Goal: Book appointment/travel/reservation

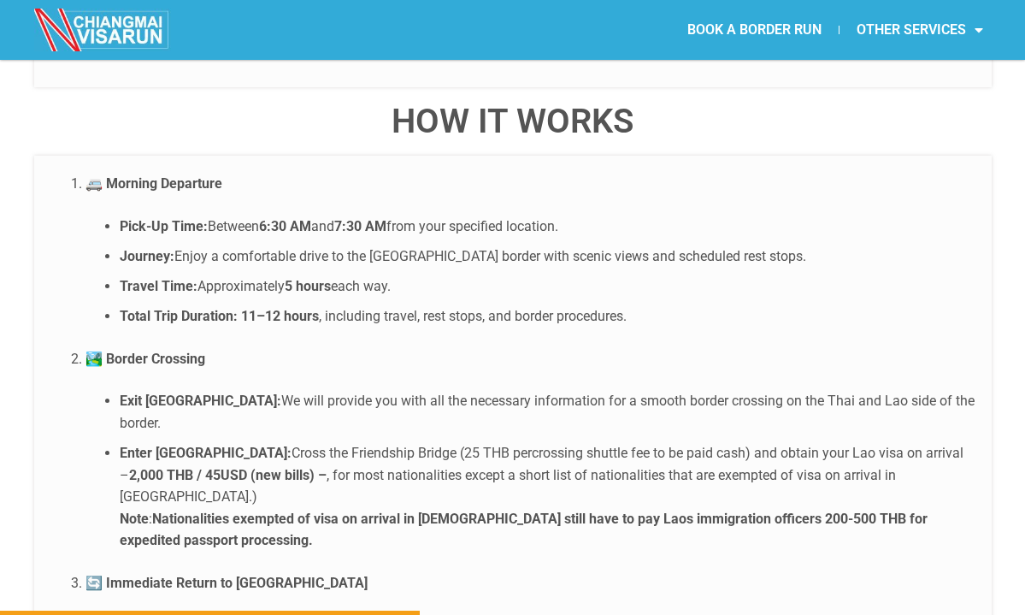
scroll to position [3246, 0]
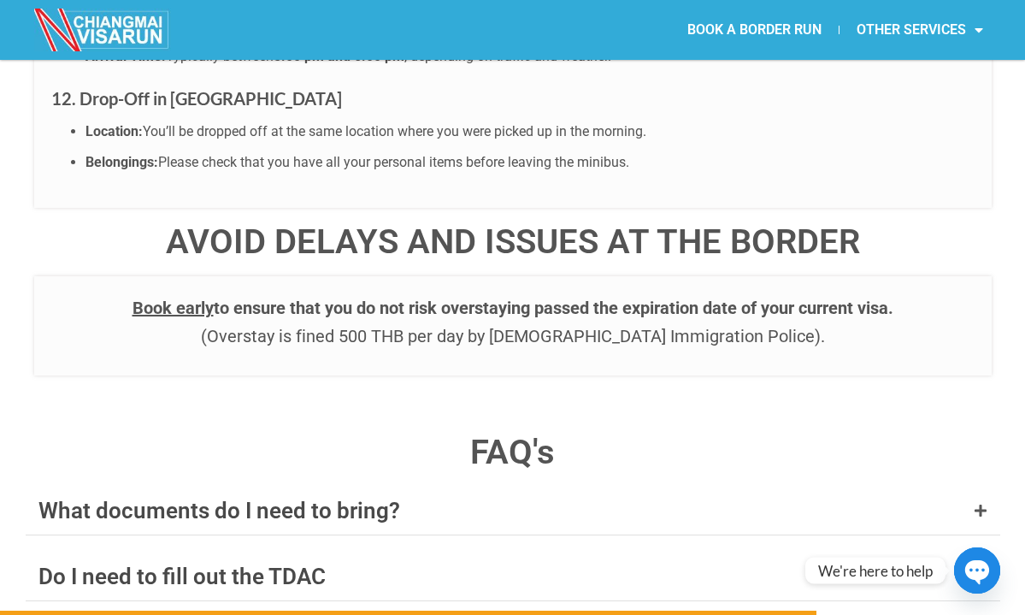
scroll to position [6325, 0]
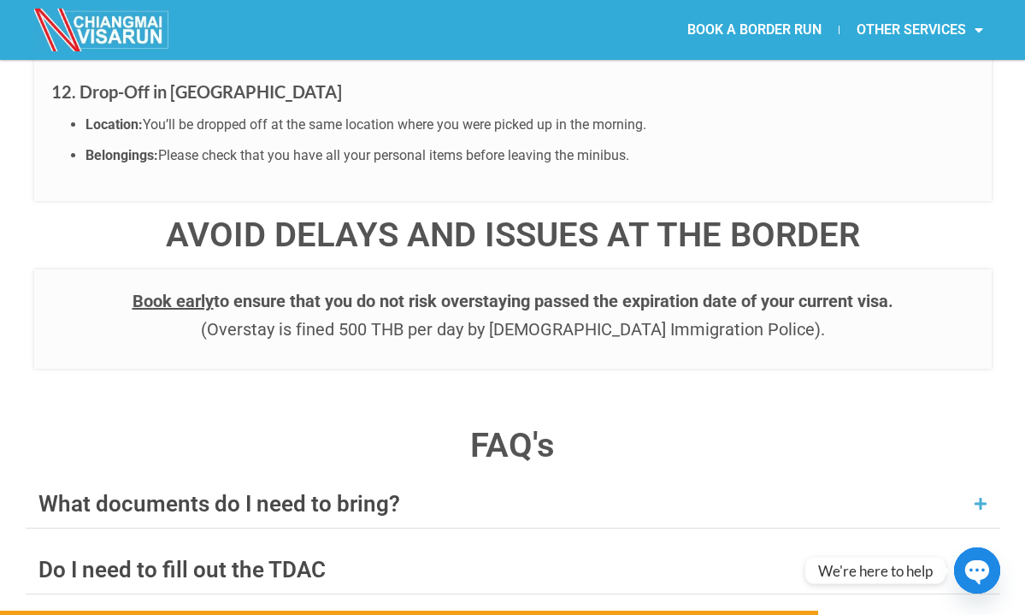
click at [974, 497] on icon at bounding box center [981, 504] width 14 height 14
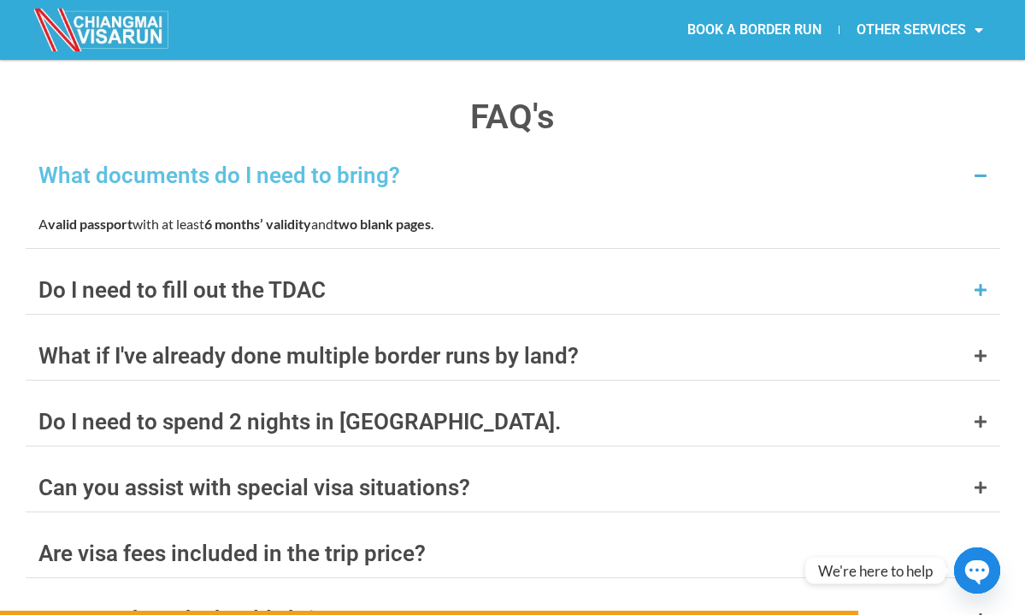
scroll to position [6681, 0]
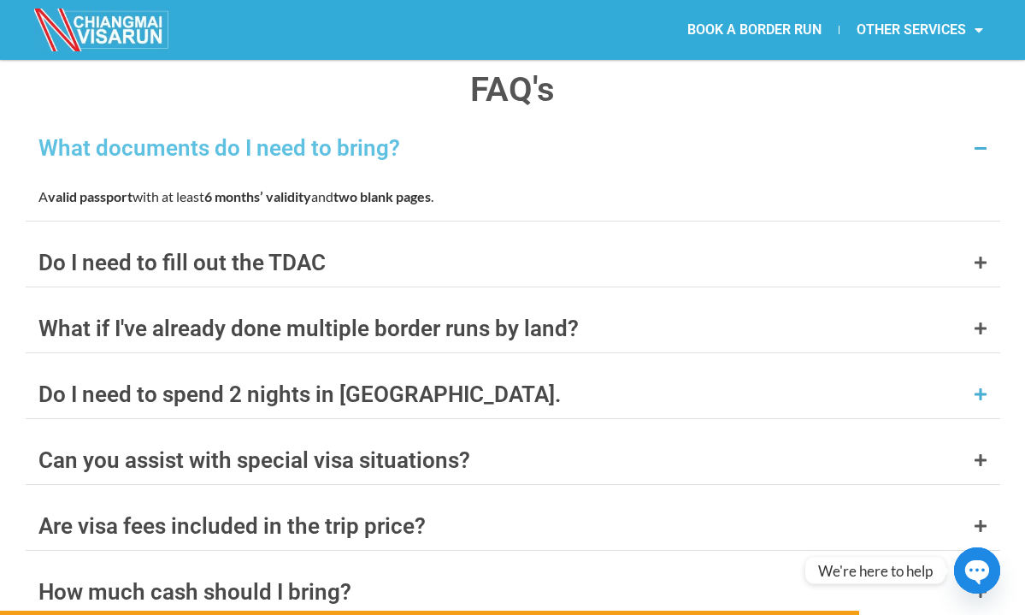
click at [976, 387] on icon at bounding box center [981, 394] width 14 height 14
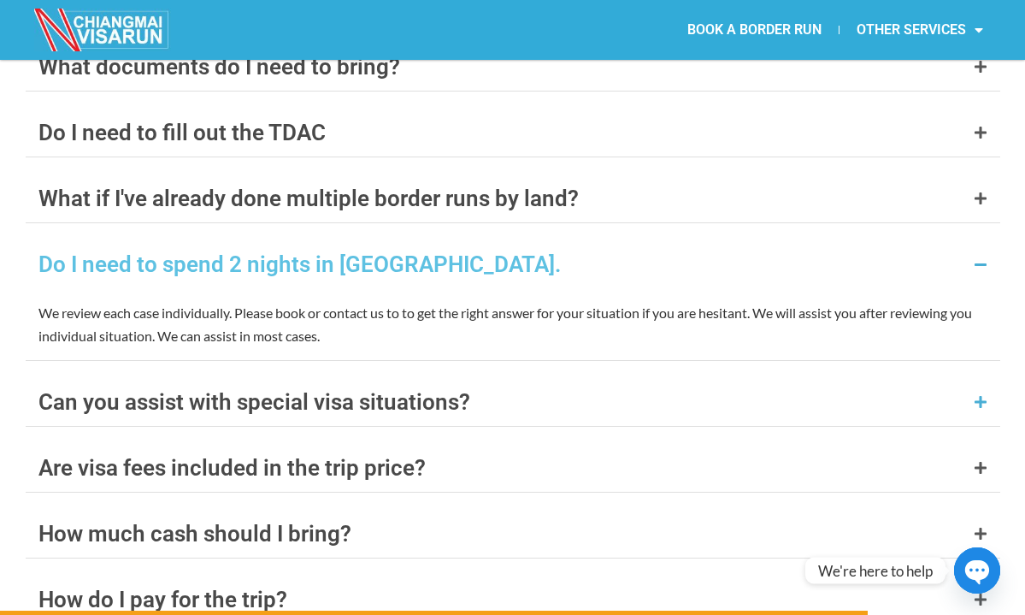
scroll to position [6765, 0]
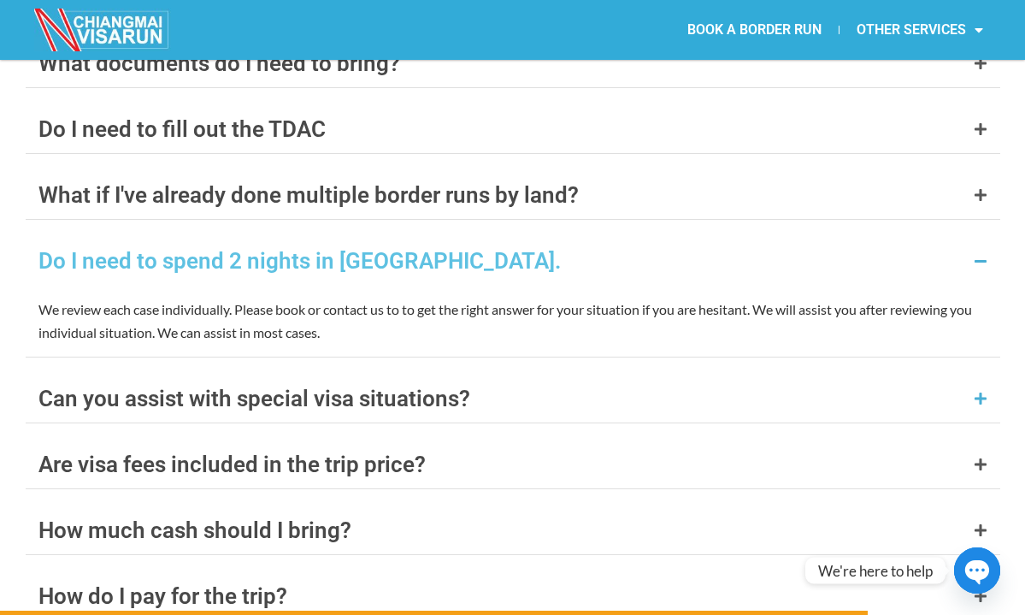
click at [974, 392] on icon at bounding box center [981, 399] width 14 height 14
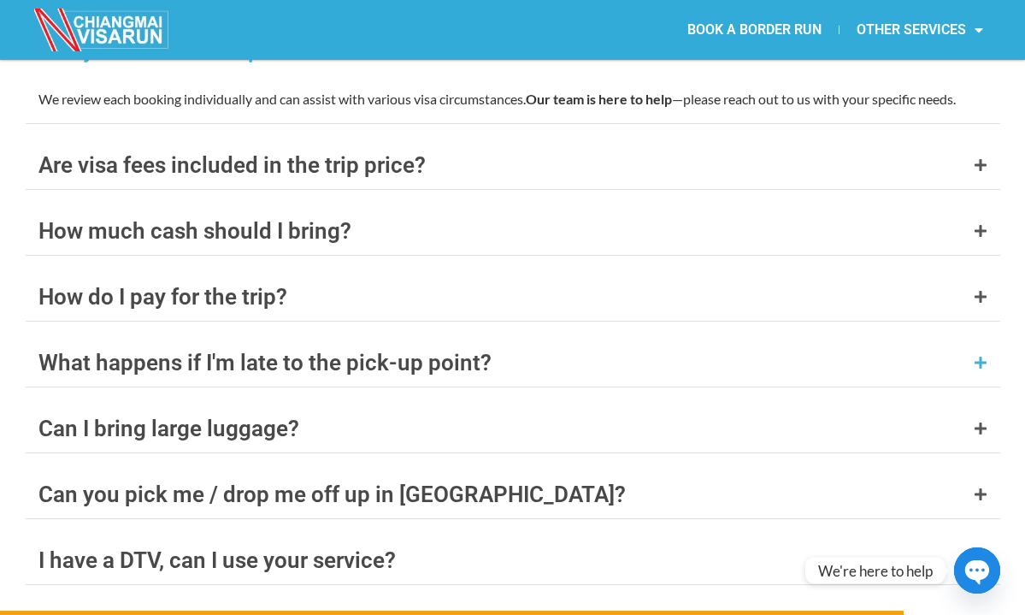
scroll to position [7025, 0]
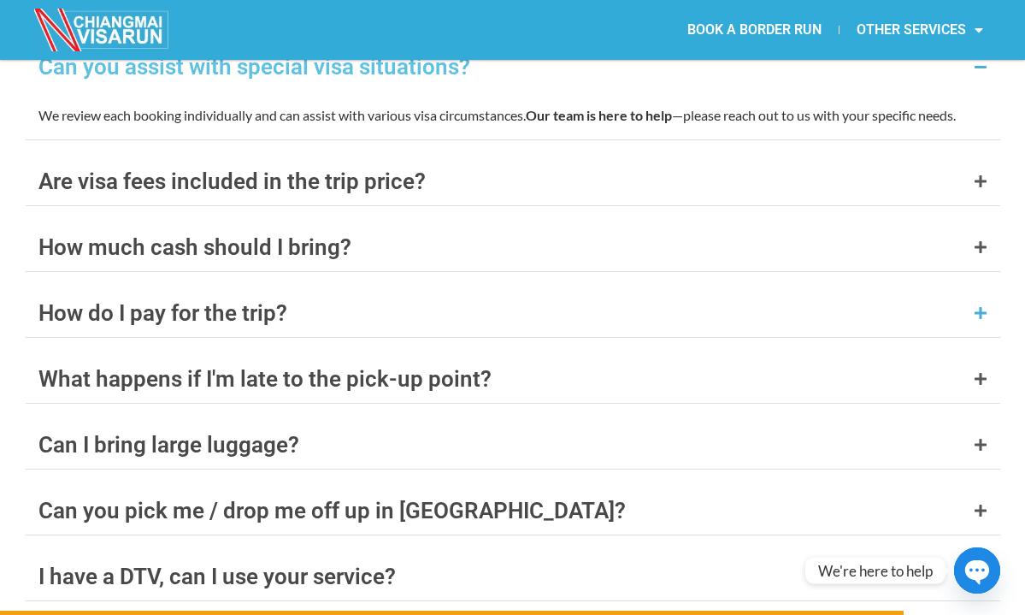
click at [975, 306] on icon at bounding box center [981, 313] width 14 height 14
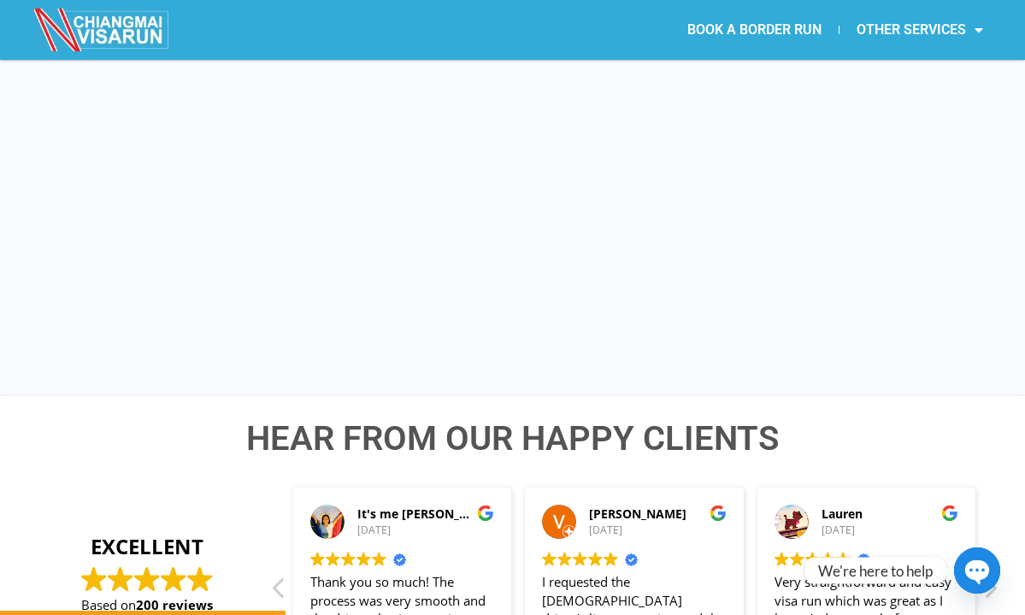
scroll to position [2310, 0]
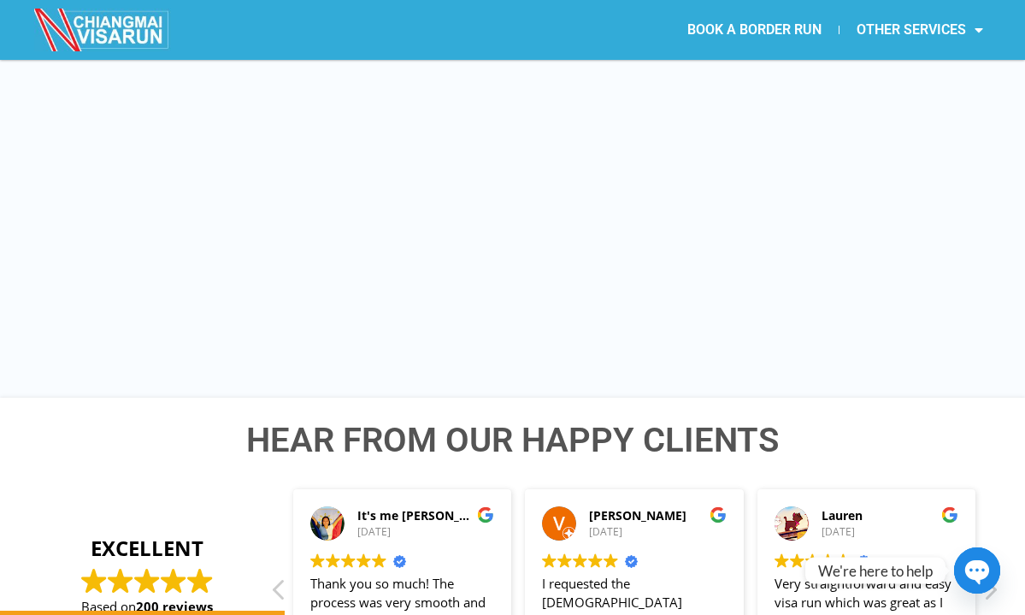
click at [800, 31] on link "BOOK A BORDER RUN" at bounding box center [754, 29] width 168 height 39
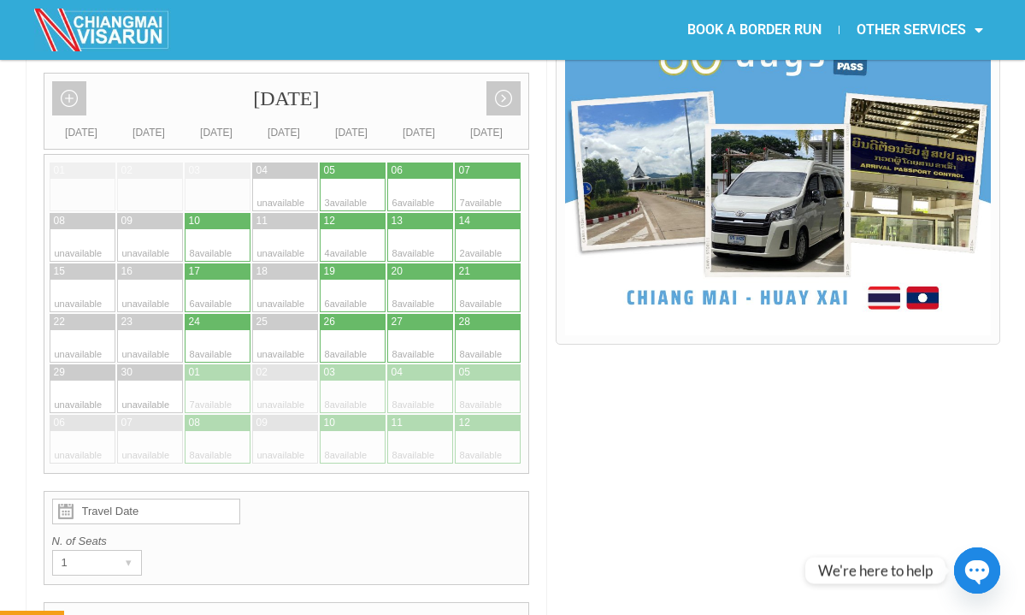
scroll to position [502, 0]
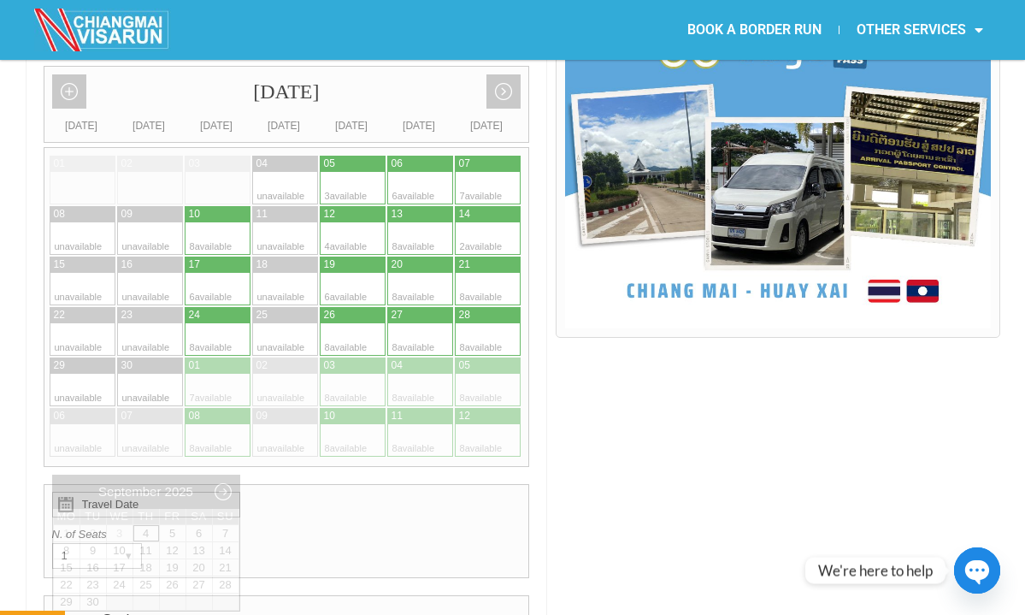
click at [168, 492] on input "Travel Date" at bounding box center [146, 505] width 188 height 26
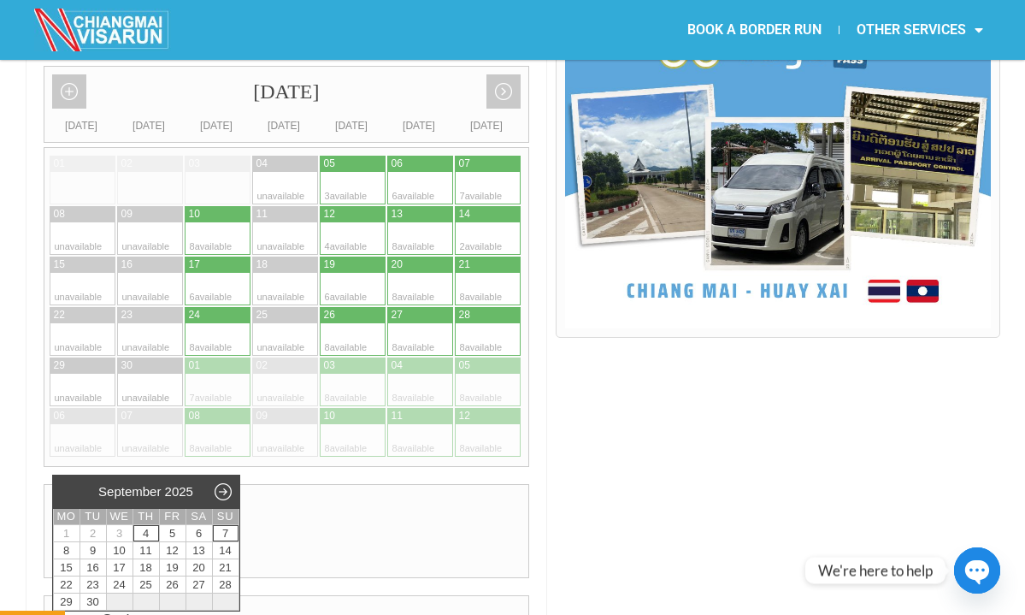
click at [218, 538] on link "7" at bounding box center [226, 533] width 26 height 16
type input "07 September 2025"
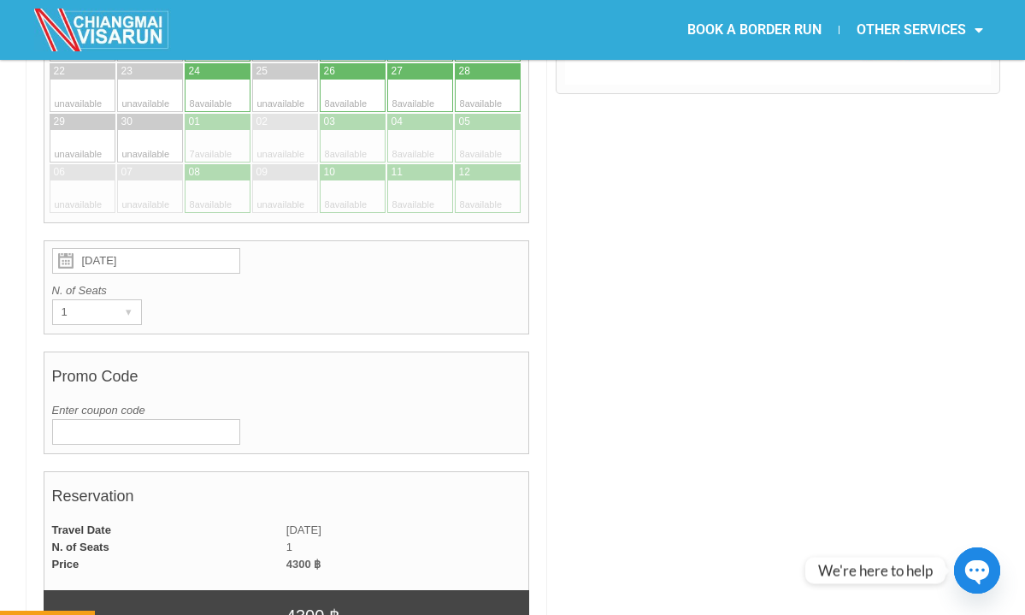
scroll to position [764, 0]
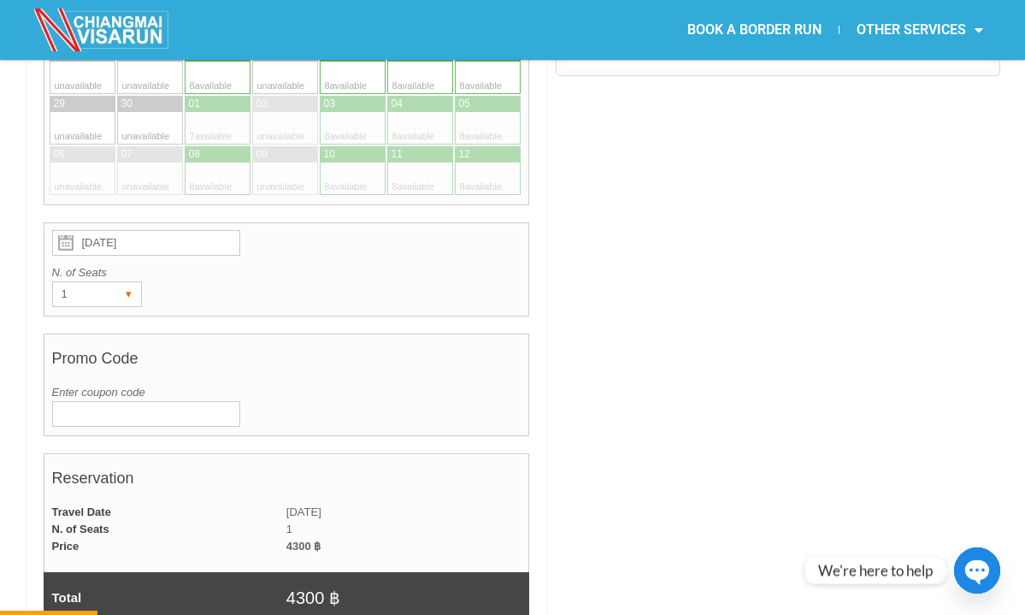
click at [127, 282] on div "▾" at bounding box center [129, 294] width 24 height 24
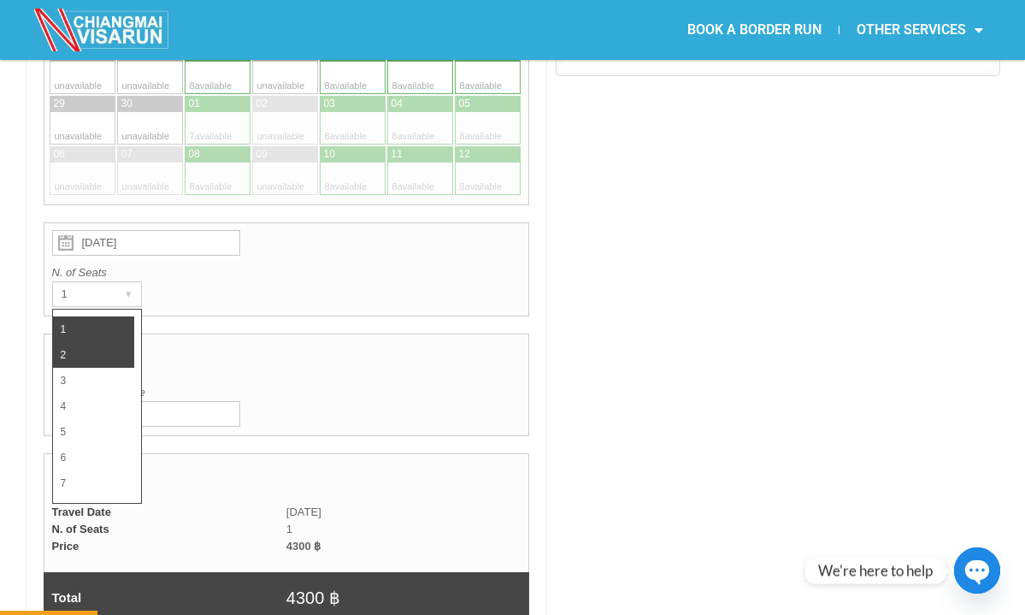
click at [84, 342] on li "2" at bounding box center [93, 355] width 81 height 26
radio input "true"
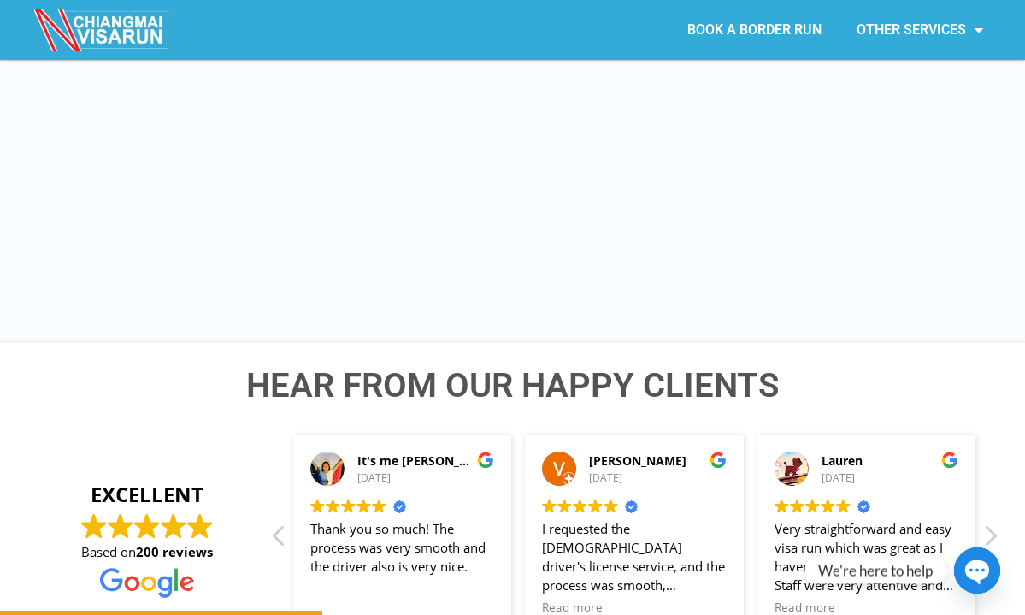
scroll to position [2530, 0]
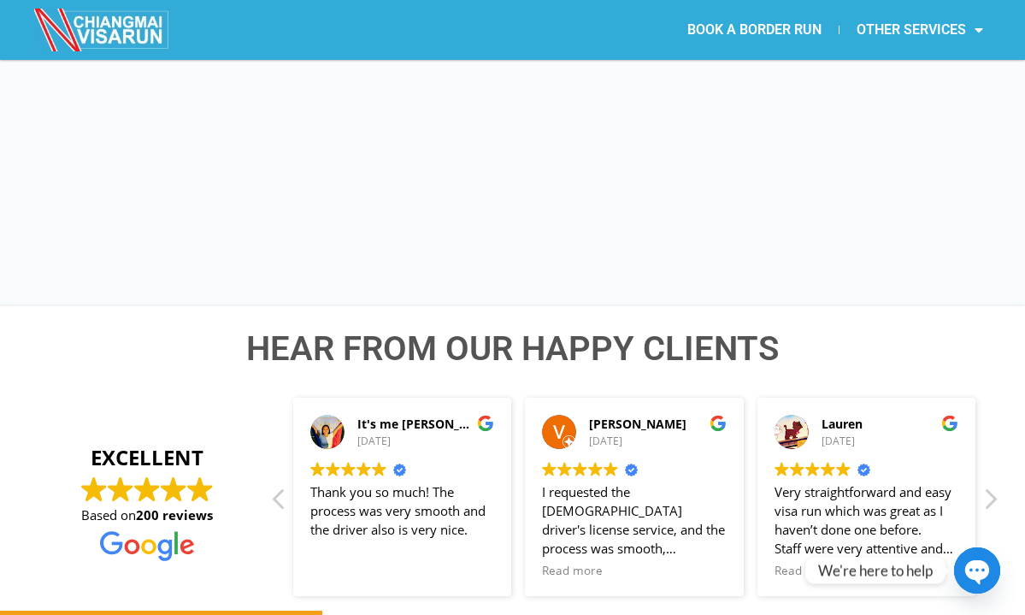
click at [710, 233] on div "WE OFFER 12 PICK UP LOCATIONS IN CHIANG MAI, SELECT THE CLOSEST LOCATION TO YOU…" at bounding box center [513, 10] width 975 height 592
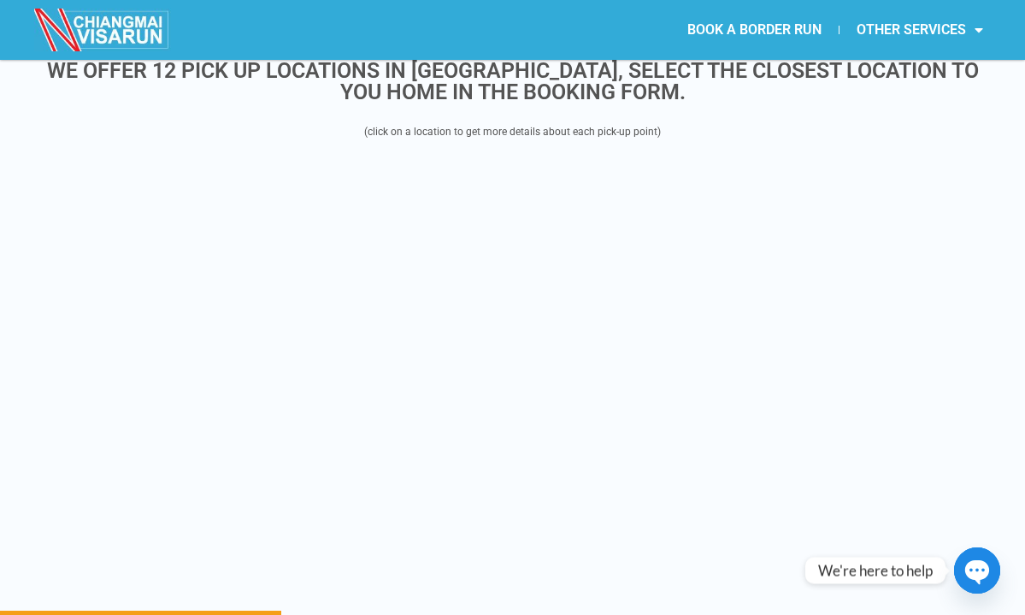
scroll to position [2210, 0]
